Goal: Find specific page/section: Find specific page/section

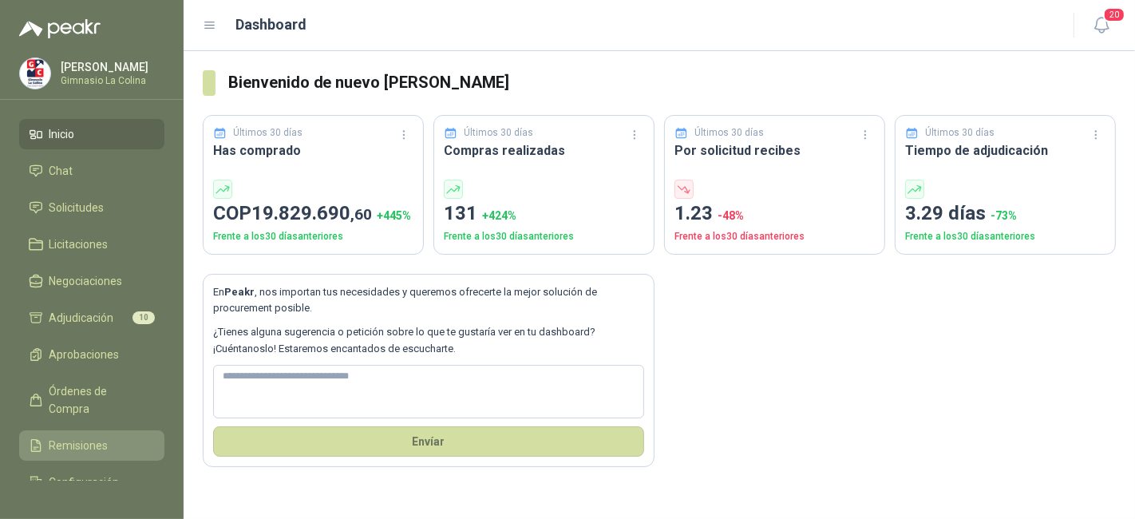
scroll to position [77, 0]
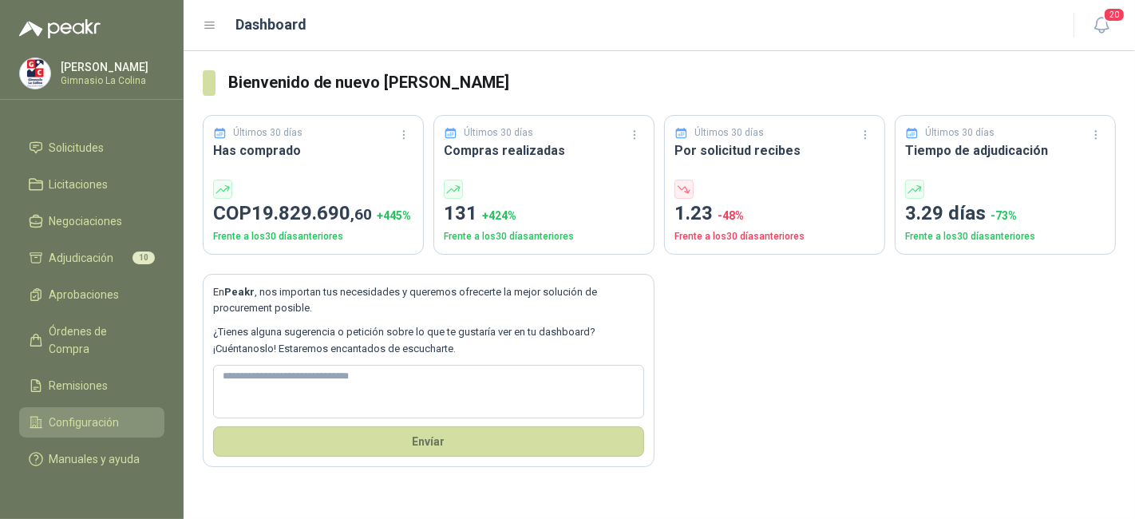
click at [101, 414] on span "Configuración" at bounding box center [84, 423] width 70 height 18
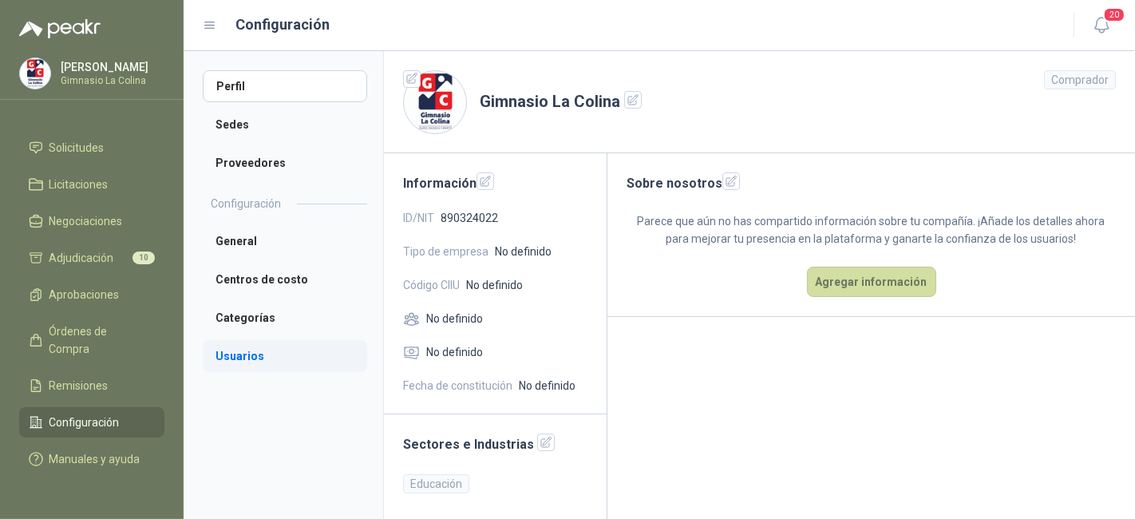
click at [239, 358] on li "Usuarios" at bounding box center [285, 356] width 164 height 32
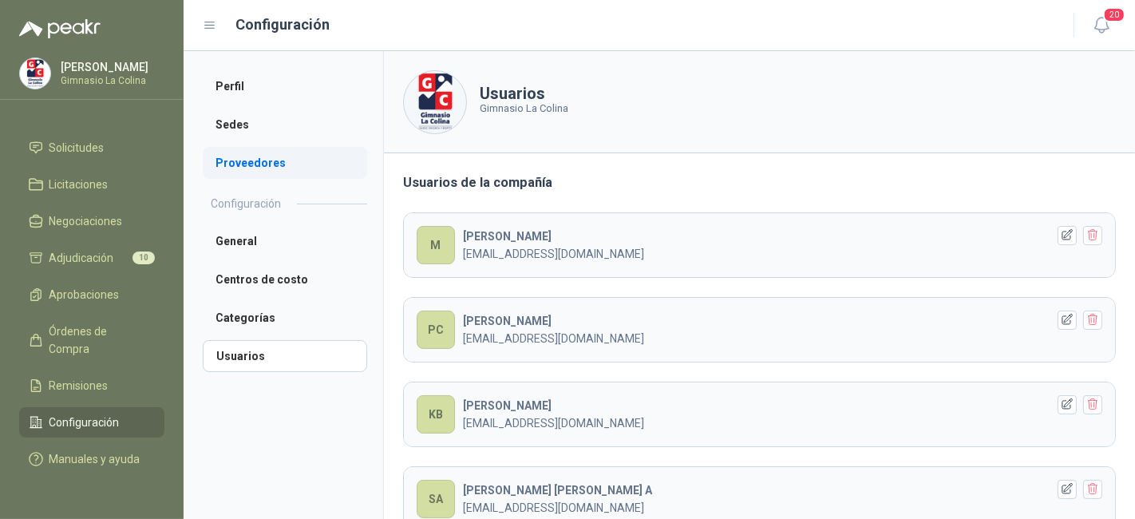
click at [273, 153] on li "Proveedores" at bounding box center [285, 163] width 164 height 32
click at [263, 168] on li "Proveedores" at bounding box center [285, 163] width 164 height 32
click at [257, 168] on li "Proveedores" at bounding box center [285, 163] width 164 height 32
click at [247, 124] on li "Sedes" at bounding box center [285, 125] width 164 height 32
click at [248, 158] on li "Proveedores" at bounding box center [285, 163] width 164 height 32
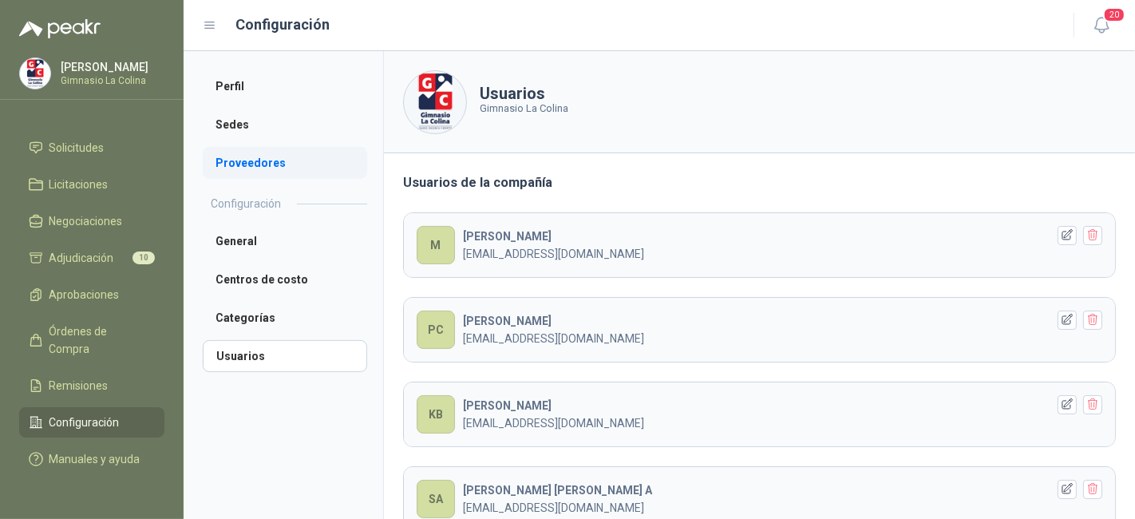
click at [248, 158] on li "Proveedores" at bounding box center [285, 163] width 164 height 32
click at [277, 162] on li "Proveedores" at bounding box center [285, 163] width 164 height 32
click at [111, 212] on span "Negociaciones" at bounding box center [85, 221] width 73 height 18
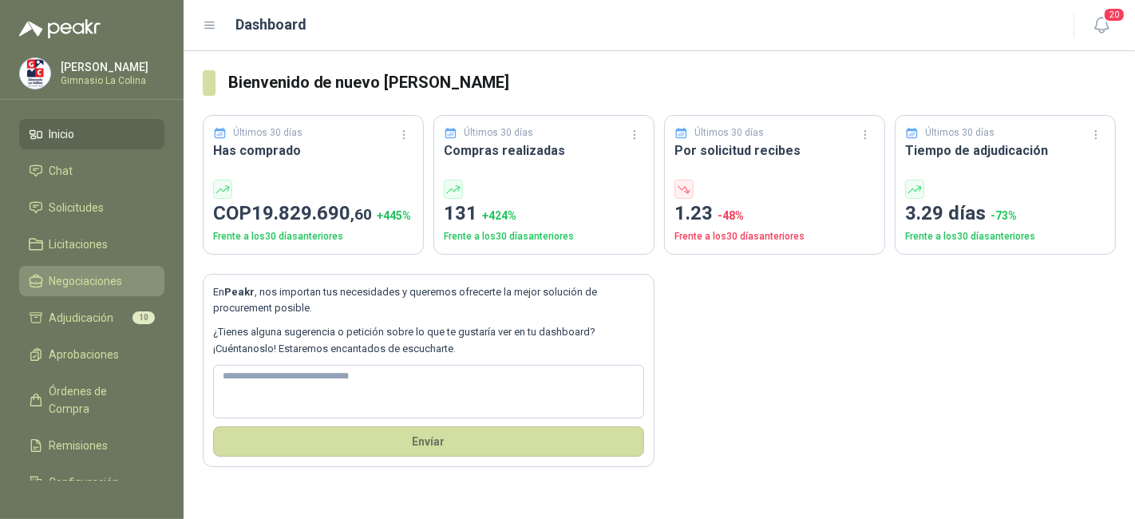
click at [109, 287] on span "Negociaciones" at bounding box center [85, 281] width 73 height 18
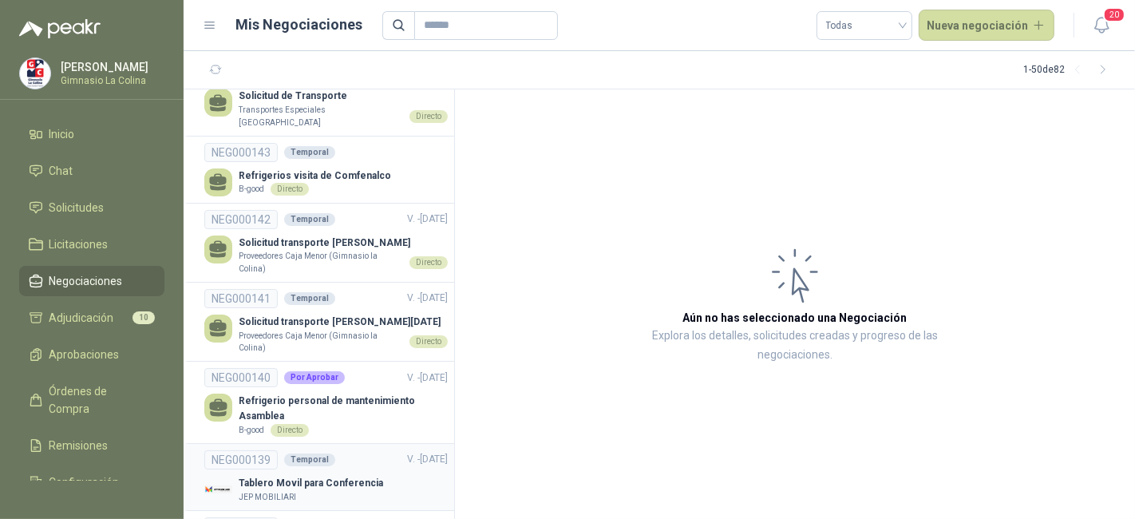
scroll to position [253, 0]
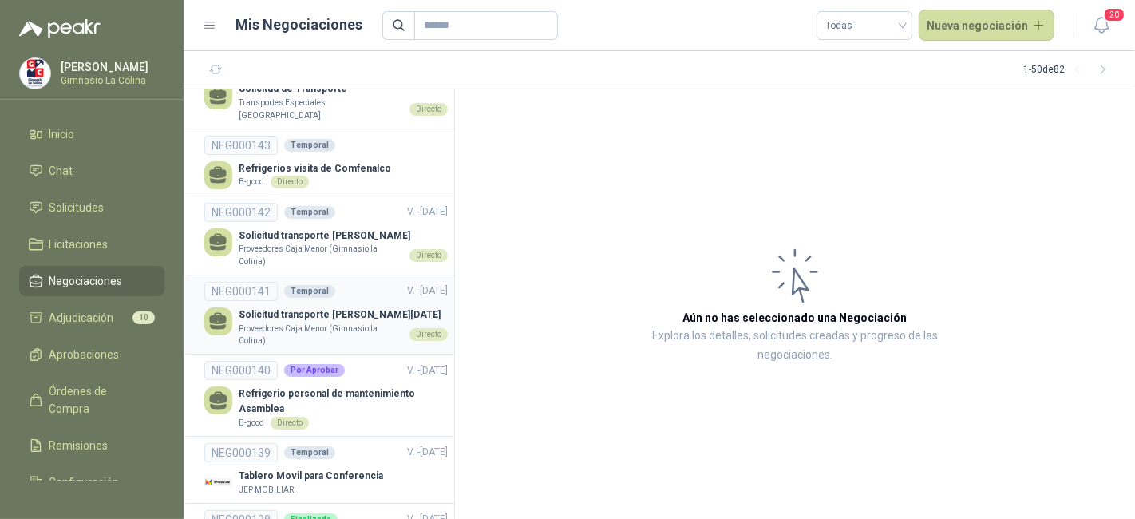
click at [337, 334] on p "Proveedores Caja Menor (Gimnasio la Colina)" at bounding box center [321, 334] width 164 height 25
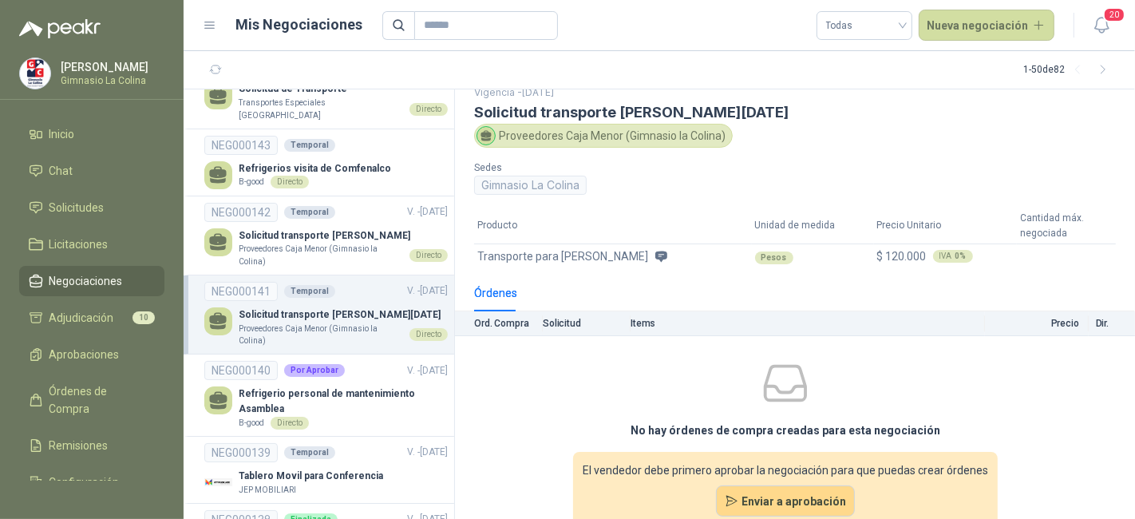
scroll to position [30, 0]
